Goal: Task Accomplishment & Management: Complete application form

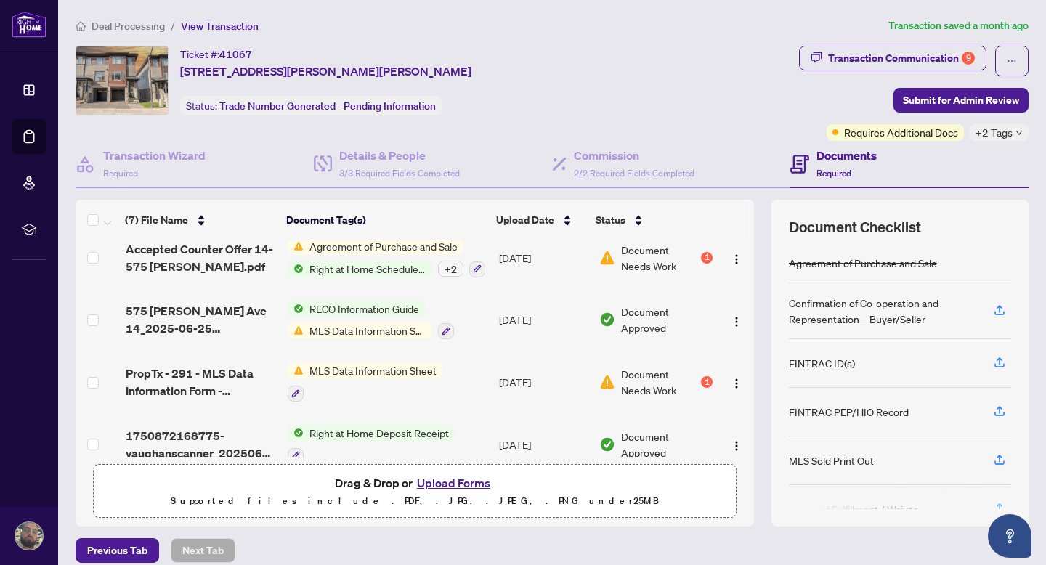
scroll to position [190, 0]
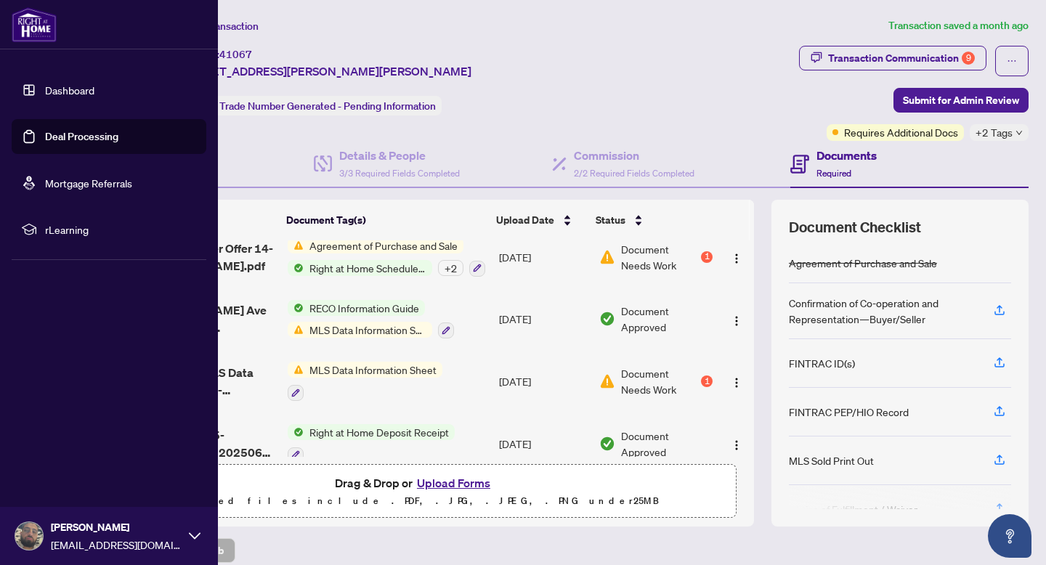
click at [54, 130] on link "Deal Processing" at bounding box center [81, 136] width 73 height 13
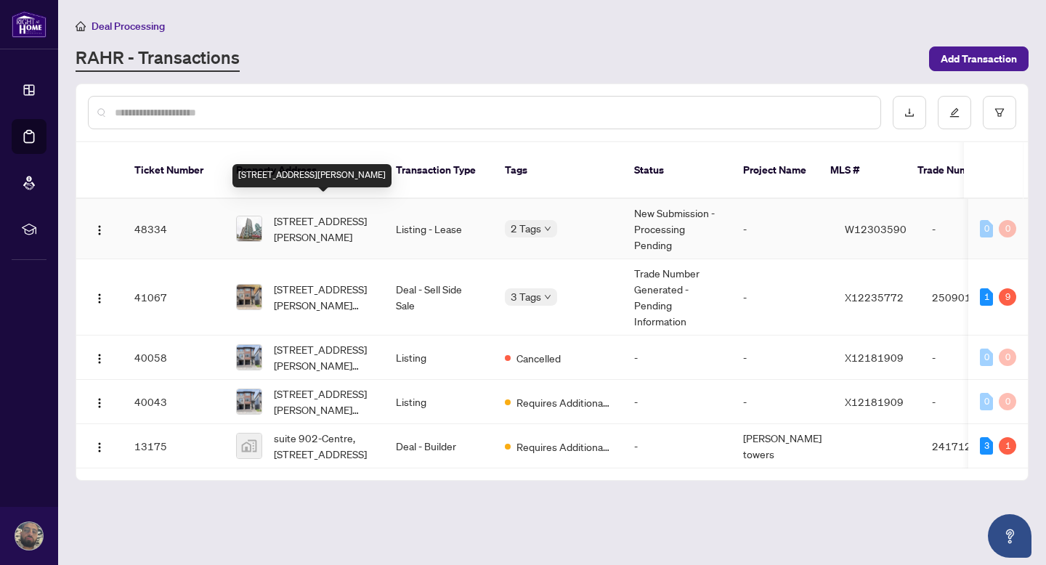
click at [346, 213] on span "[STREET_ADDRESS][PERSON_NAME]" at bounding box center [323, 229] width 99 height 32
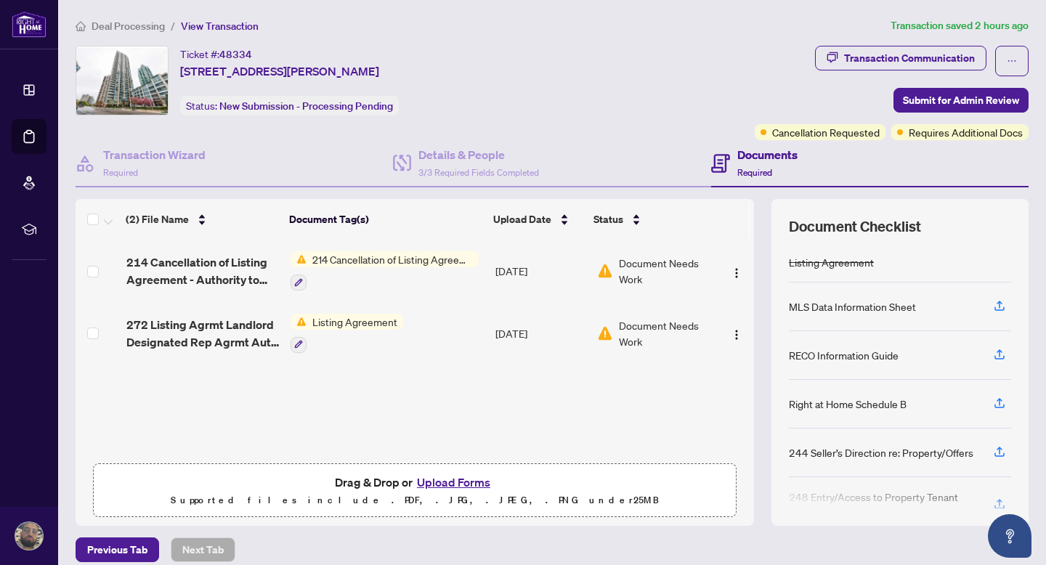
click at [527, 257] on td "[DATE]" at bounding box center [541, 271] width 102 height 62
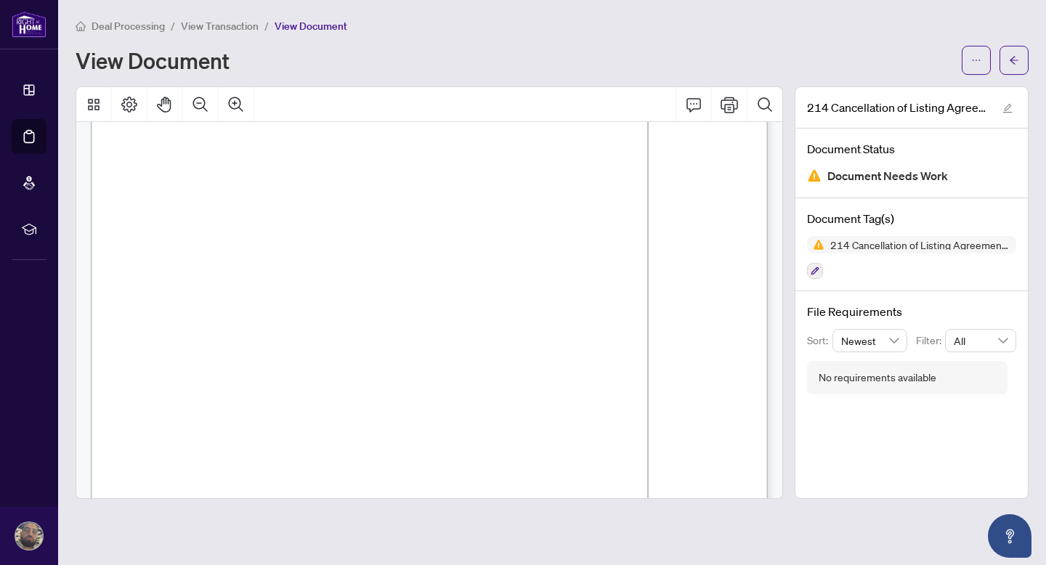
scroll to position [134, 0]
click at [817, 269] on icon "button" at bounding box center [815, 271] width 8 height 8
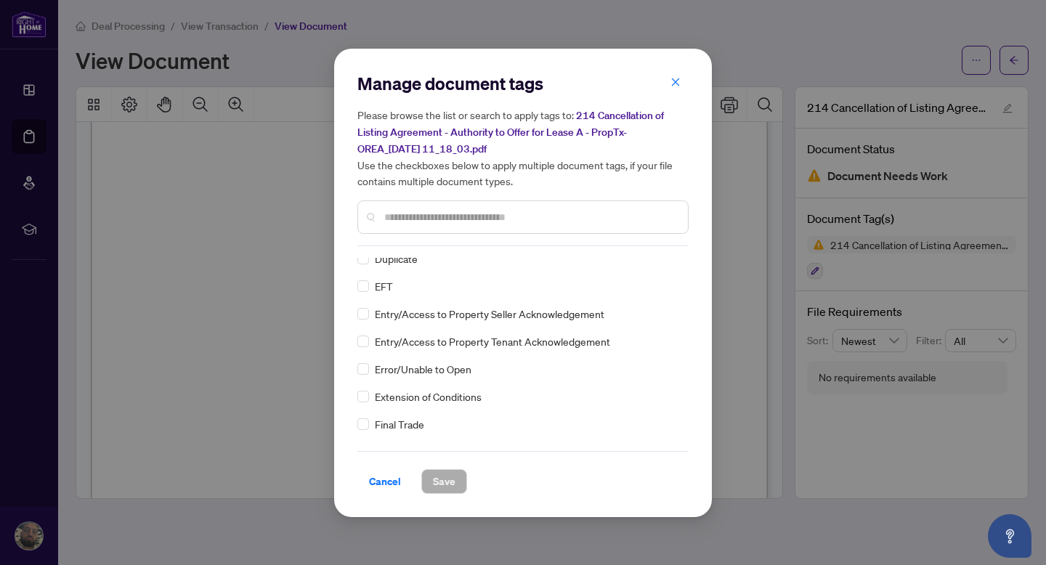
scroll to position [1914, 0]
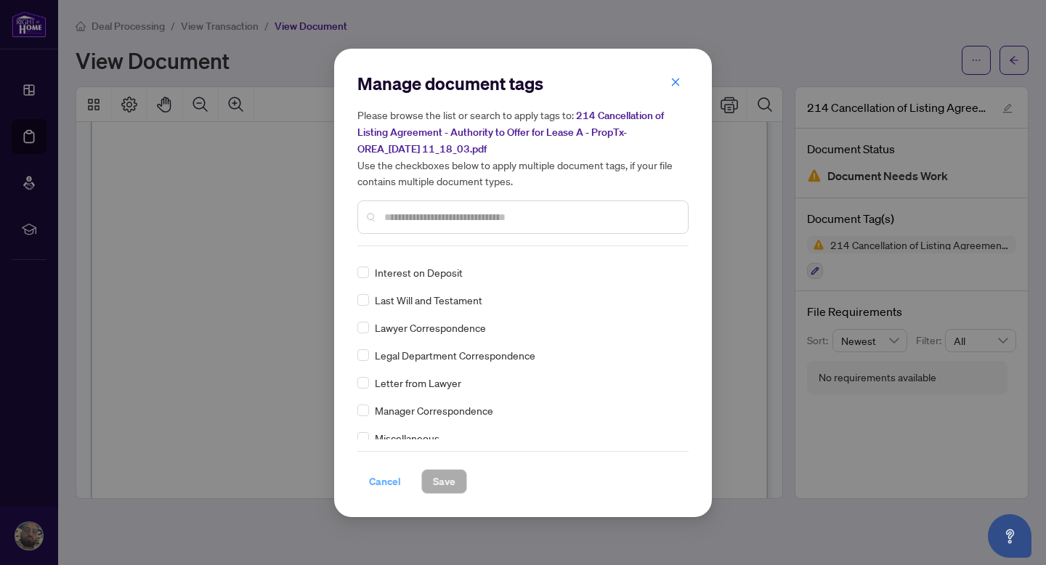
click at [403, 478] on button "Cancel" at bounding box center [384, 481] width 55 height 25
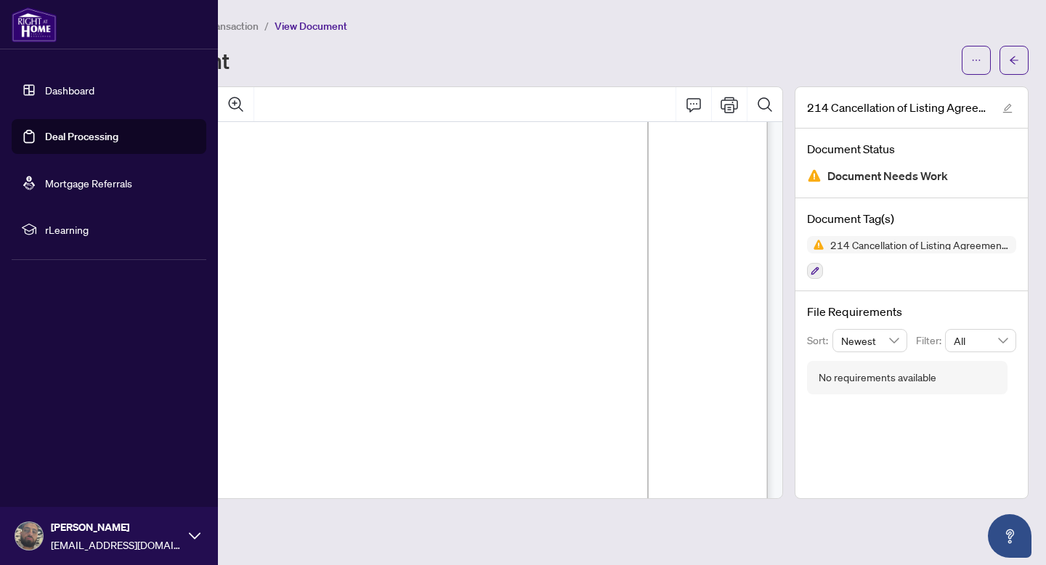
click at [45, 130] on link "Deal Processing" at bounding box center [81, 136] width 73 height 13
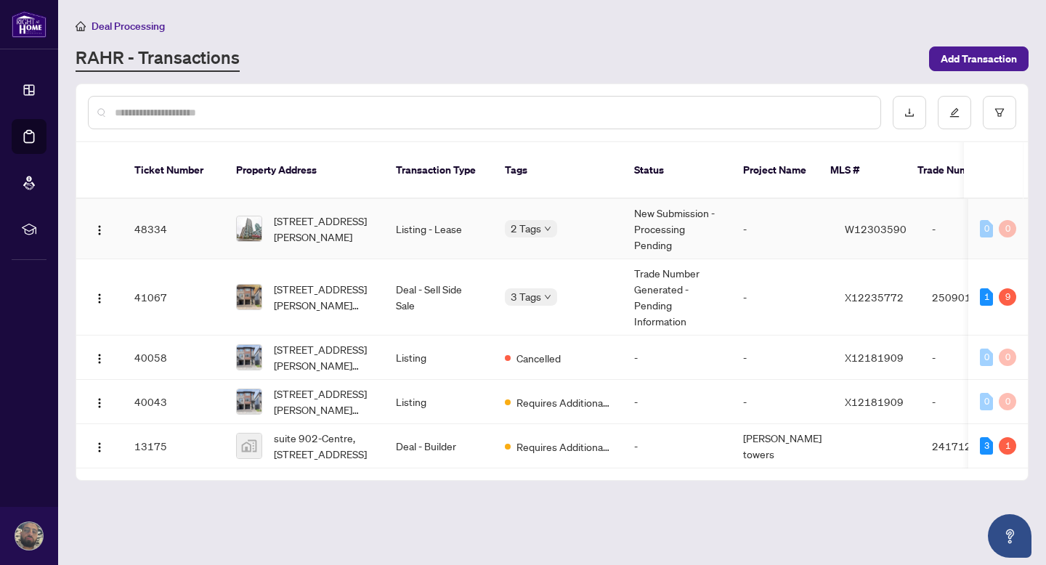
click at [473, 216] on td "Listing - Lease" at bounding box center [438, 229] width 109 height 60
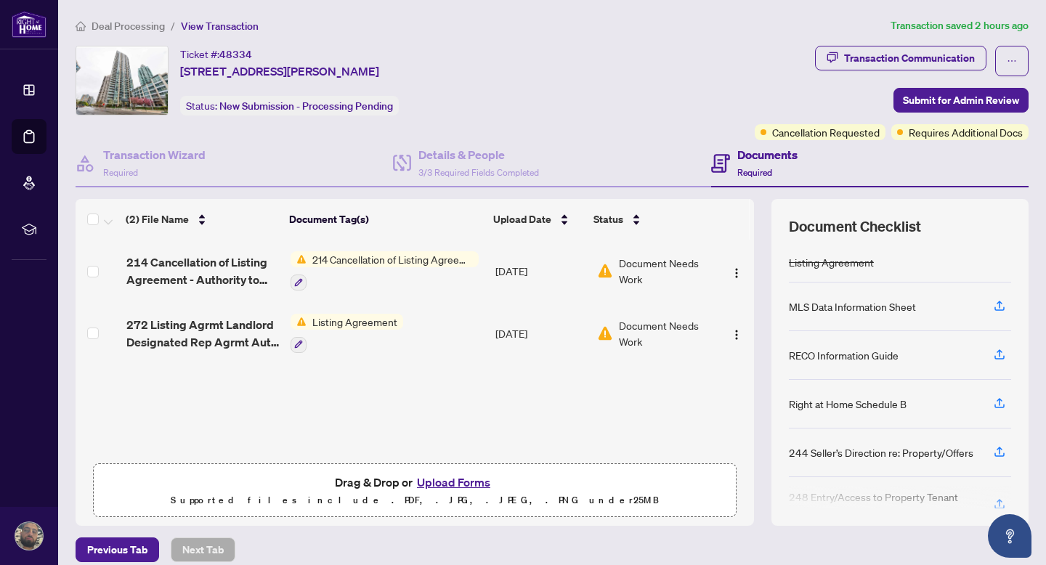
click at [463, 481] on button "Upload Forms" at bounding box center [454, 482] width 82 height 19
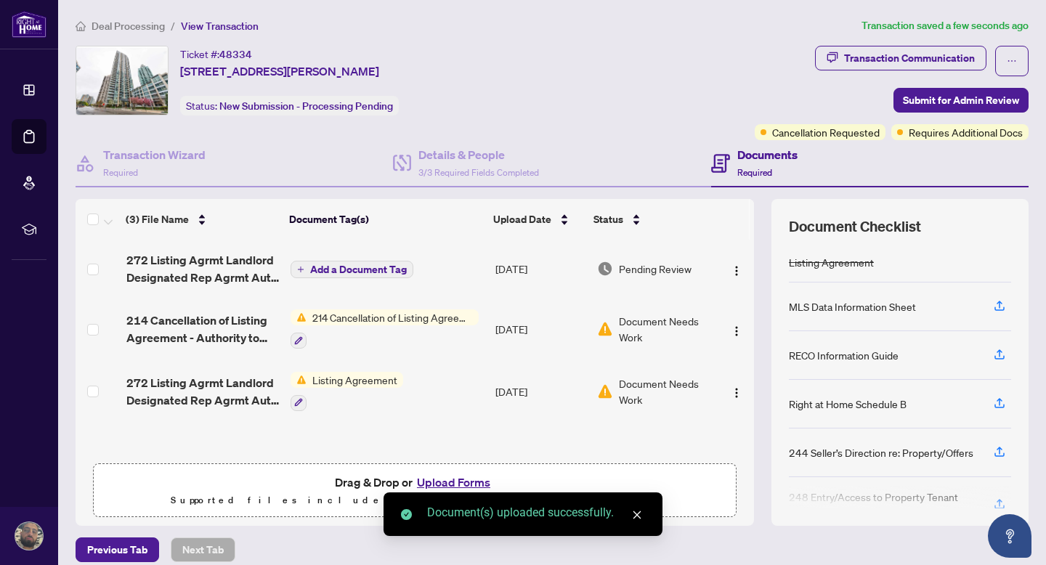
click at [440, 483] on button "Upload Forms" at bounding box center [454, 482] width 82 height 19
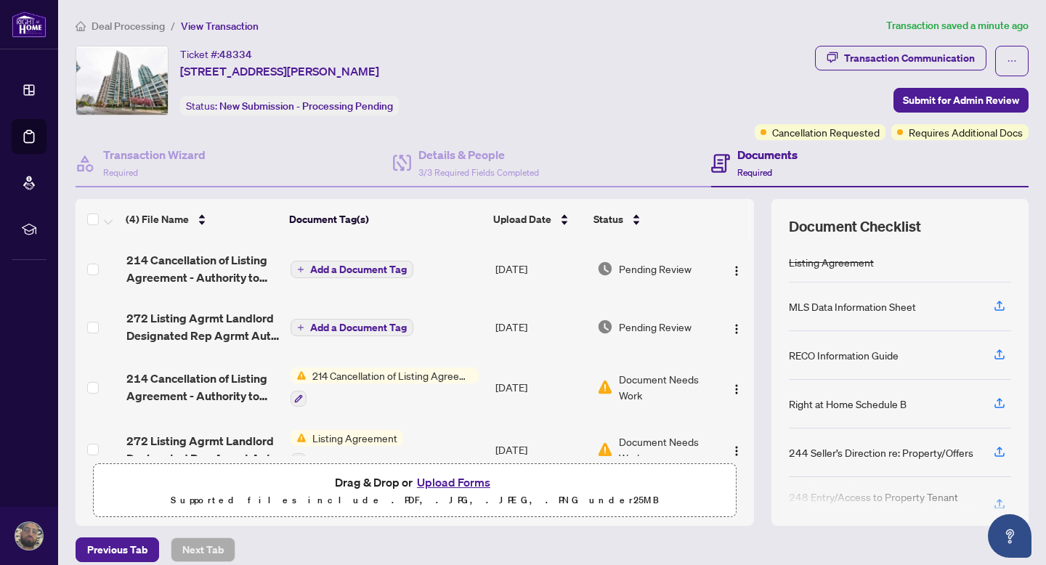
click at [399, 113] on div "Ticket #: 48334 [STREET_ADDRESS][PERSON_NAME] Status: New Submission - Processi…" at bounding box center [289, 81] width 219 height 70
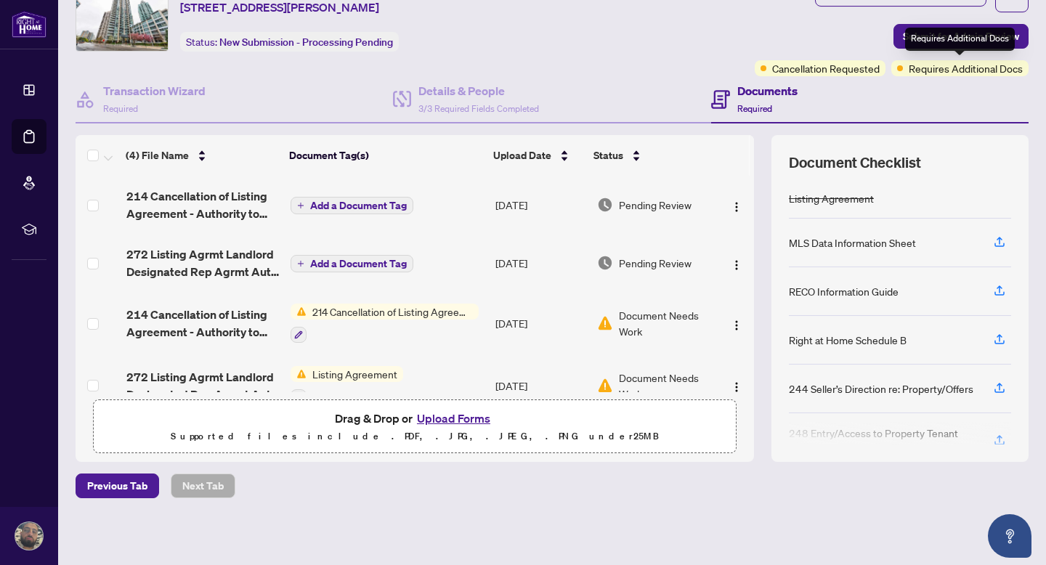
click at [965, 38] on div "Requires Additional Docs" at bounding box center [960, 39] width 110 height 23
click at [936, 37] on span "Submit for Admin Review" at bounding box center [961, 36] width 116 height 23
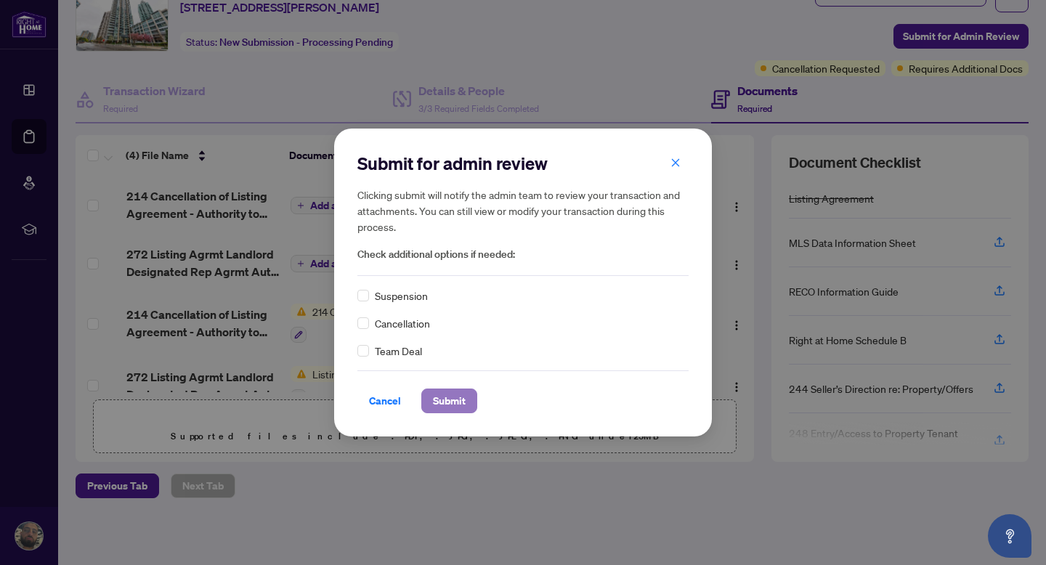
click at [442, 399] on span "Submit" at bounding box center [449, 400] width 33 height 23
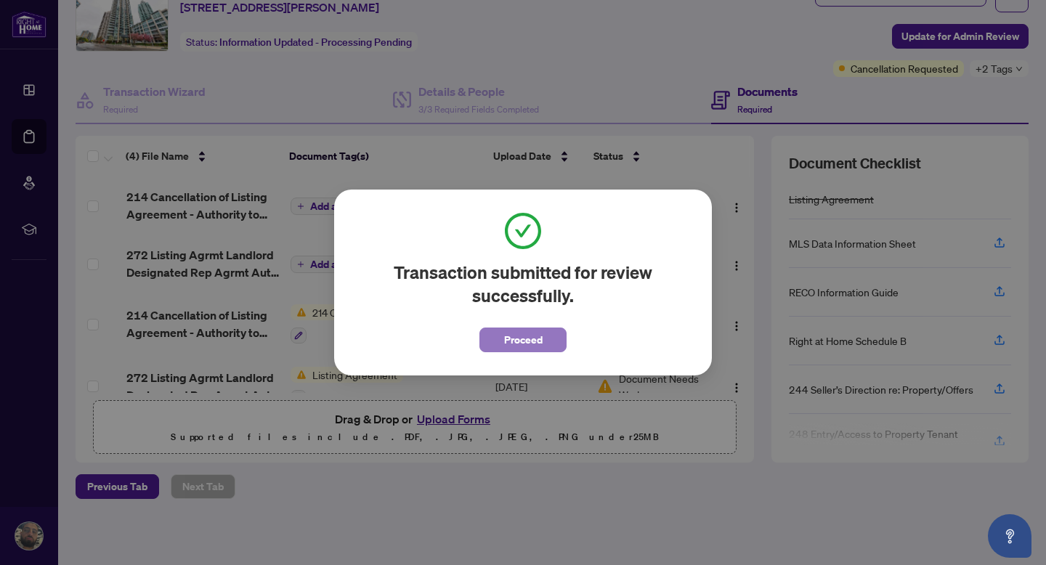
click at [535, 329] on span "Proceed" at bounding box center [523, 339] width 38 height 23
